Goal: Information Seeking & Learning: Compare options

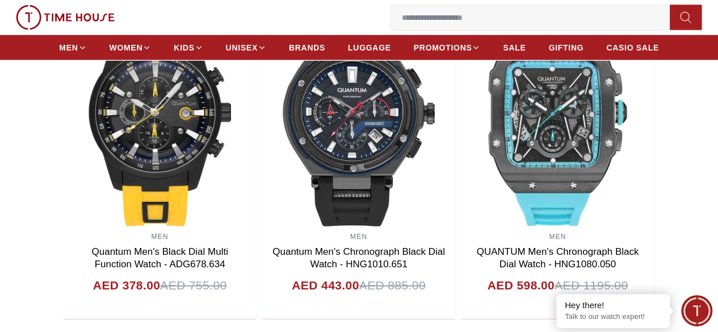
scroll to position [1135, 0]
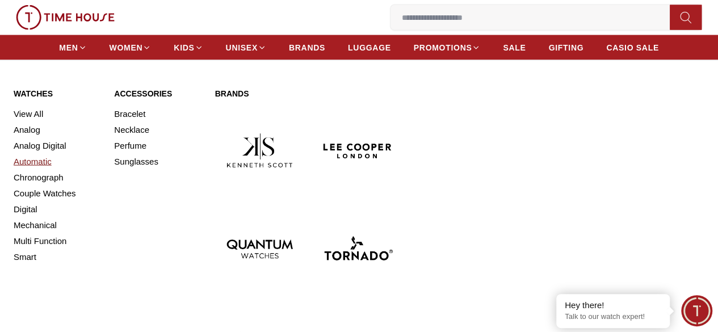
click at [47, 170] on link "Automatic" at bounding box center [57, 162] width 87 height 16
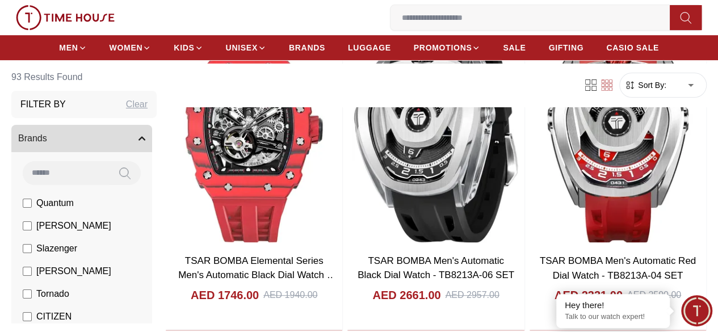
scroll to position [57, 0]
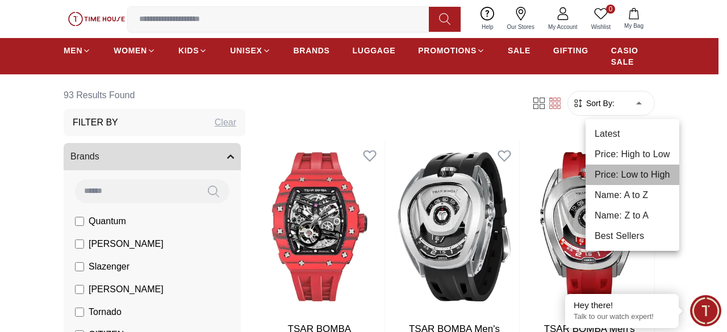
click at [652, 174] on li "Price: Low to High" at bounding box center [632, 175] width 94 height 20
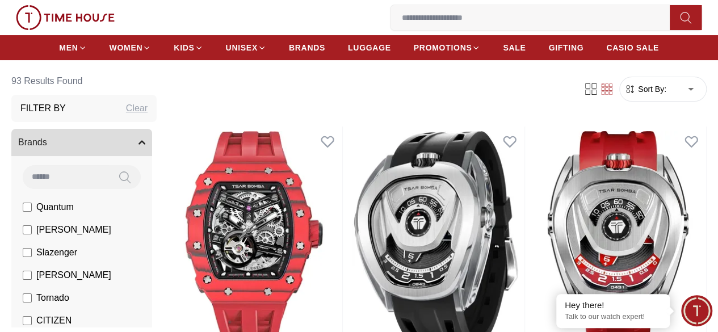
type input "*"
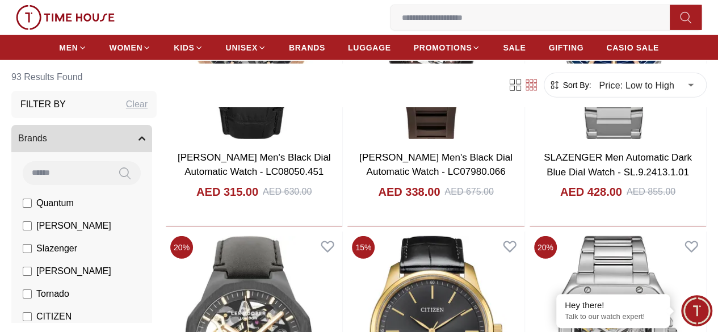
scroll to position [1476, 0]
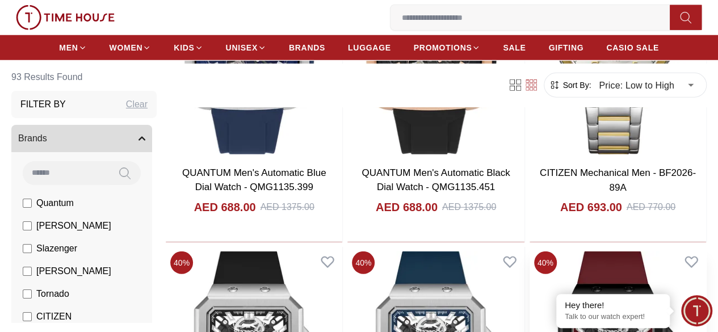
scroll to position [4030, 0]
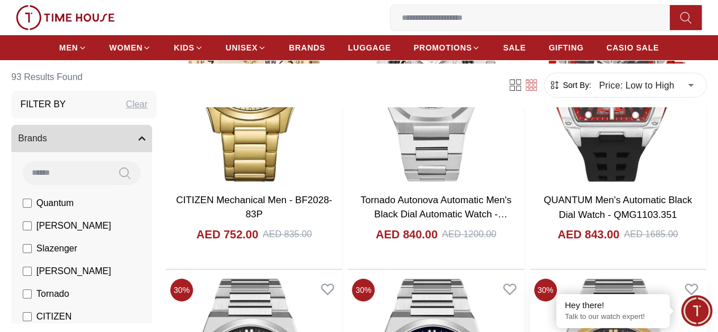
scroll to position [4371, 0]
